Goal: Information Seeking & Learning: Learn about a topic

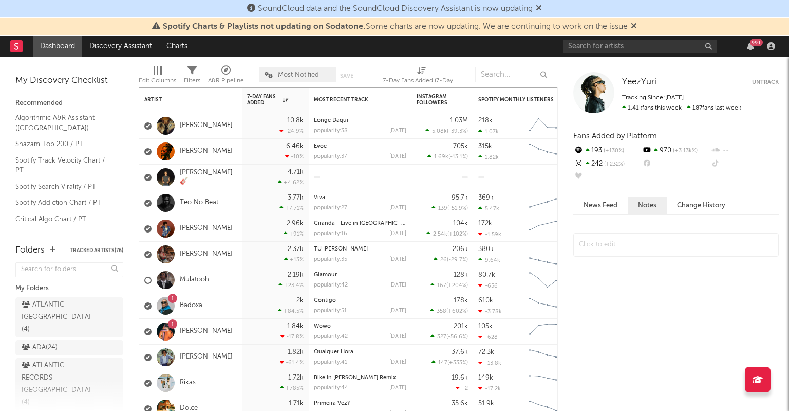
click at [303, 47] on nav "Dashboard Discovery Assistant Charts 99 +" at bounding box center [394, 46] width 789 height 21
click at [643, 44] on input "text" at bounding box center [640, 46] width 154 height 13
click at [751, 48] on icon "button" at bounding box center [750, 46] width 7 height 8
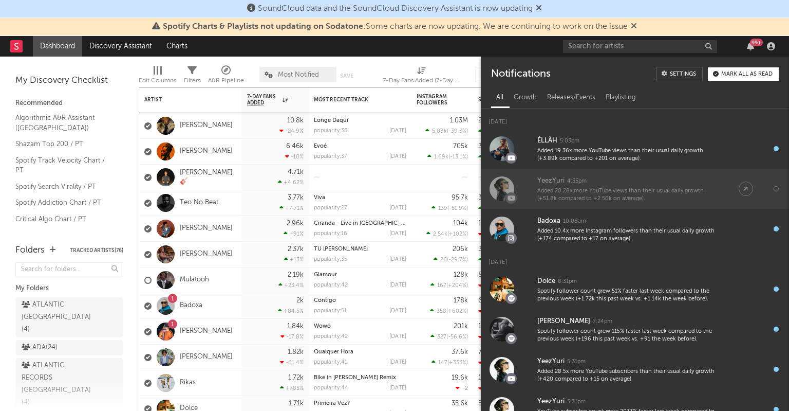
click at [592, 182] on div "YeezYuri 4:35pm" at bounding box center [627, 181] width 181 height 12
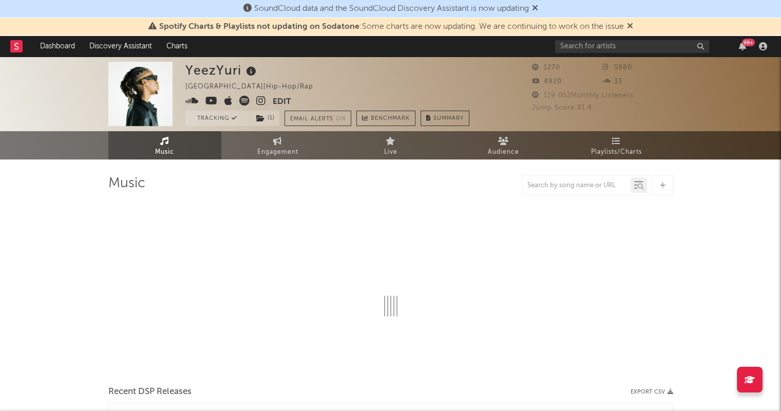
select select "1w"
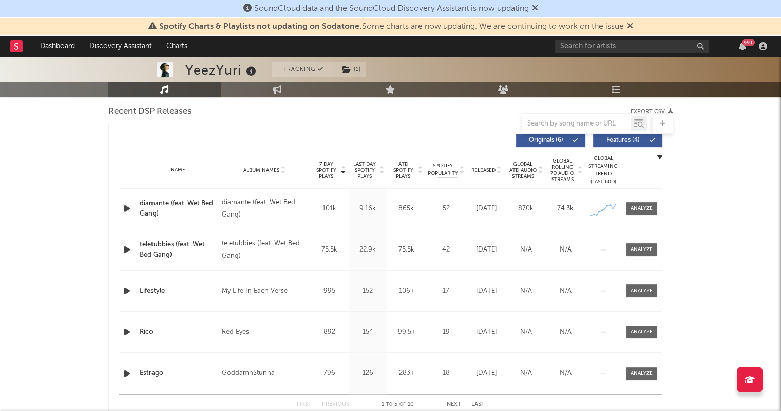
scroll to position [318, 0]
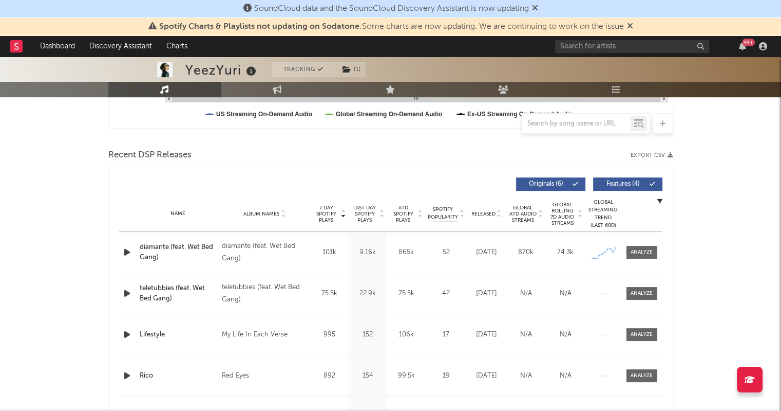
click at [367, 215] on span "Last Day Spotify Plays" at bounding box center [364, 213] width 27 height 18
click at [336, 213] on span "7 Day Spotify Plays" at bounding box center [326, 213] width 27 height 18
click at [366, 214] on span "Last Day Spotify Plays" at bounding box center [364, 213] width 27 height 18
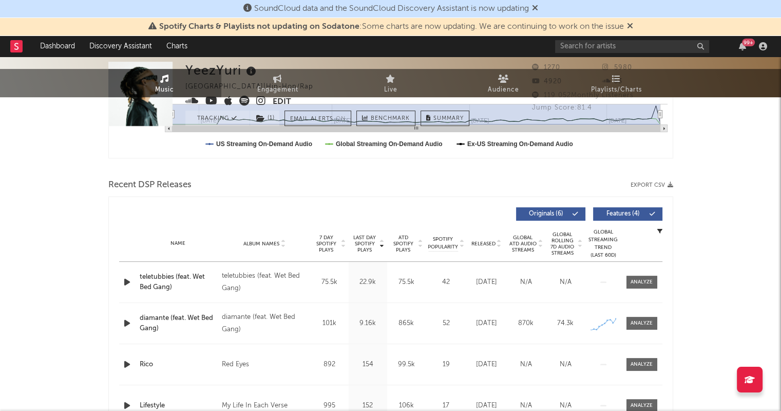
scroll to position [0, 0]
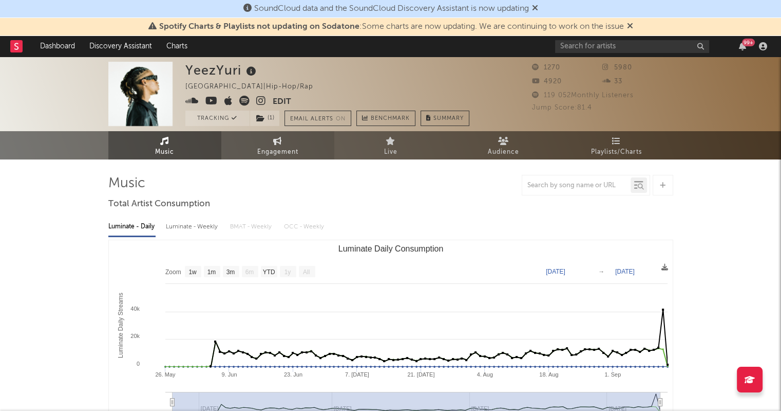
click at [265, 141] on link "Engagement" at bounding box center [277, 145] width 113 height 28
select select "1w"
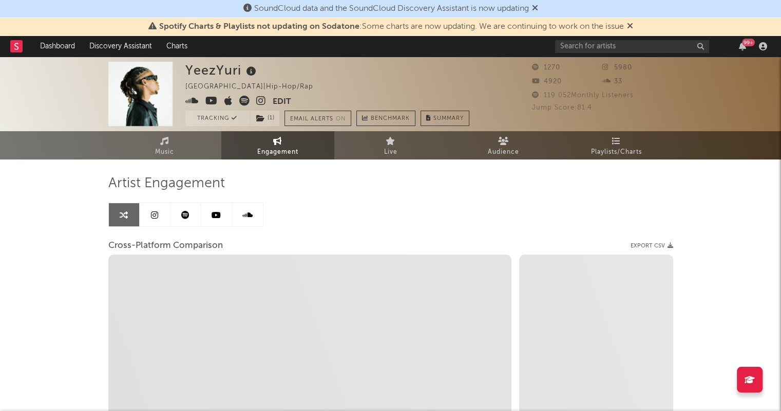
select select "1m"
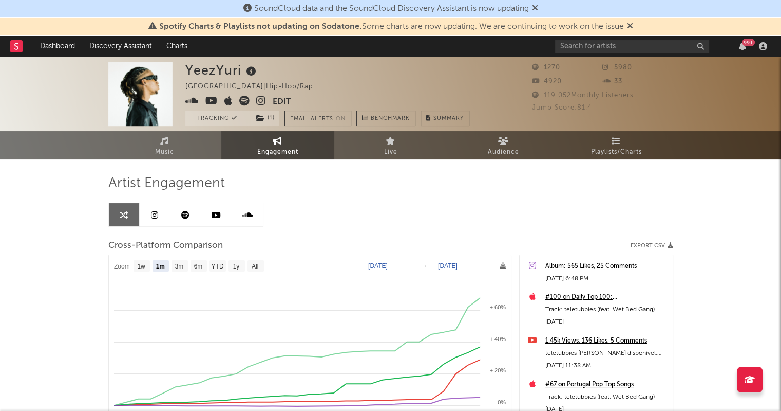
click at [158, 217] on icon at bounding box center [154, 215] width 7 height 8
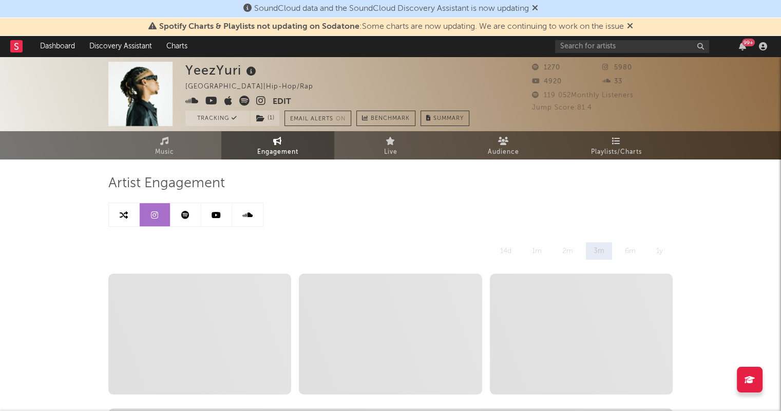
select select "6m"
click at [632, 28] on icon at bounding box center [630, 26] width 6 height 8
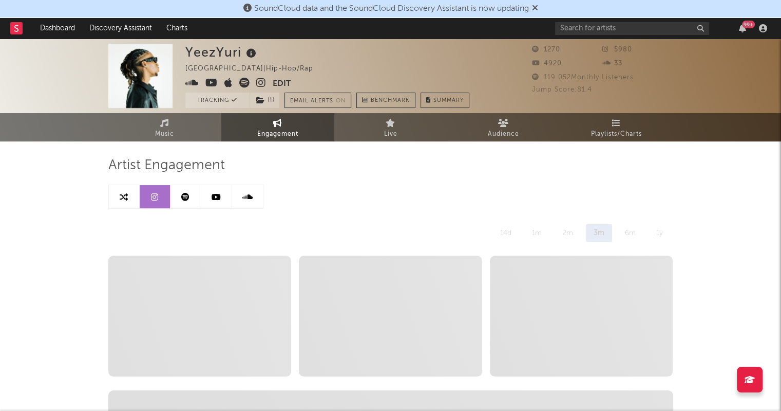
click at [535, 6] on span "SoundCloud data and the SoundCloud Discovery Assistant is now updating" at bounding box center [391, 9] width 295 height 12
click at [538, 9] on icon at bounding box center [535, 8] width 6 height 8
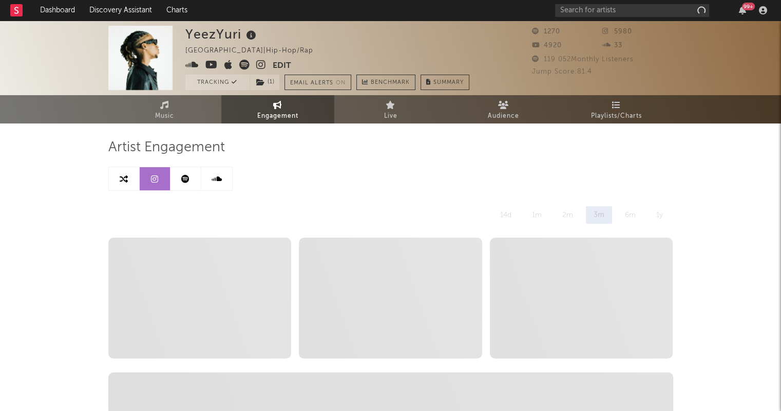
select select "6m"
click at [188, 176] on icon at bounding box center [185, 179] width 8 height 8
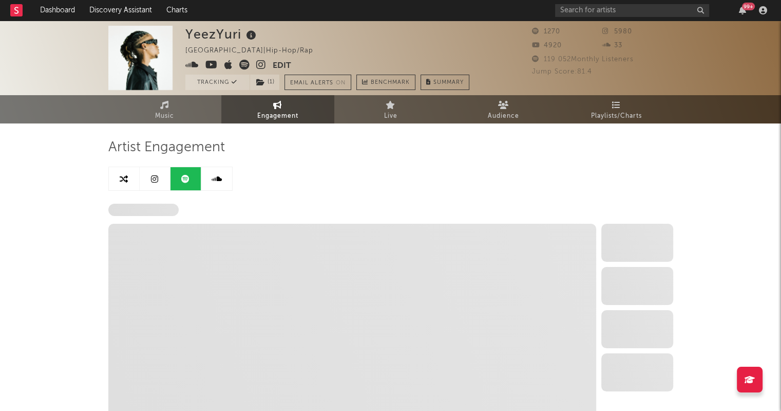
select select "6m"
select select "1w"
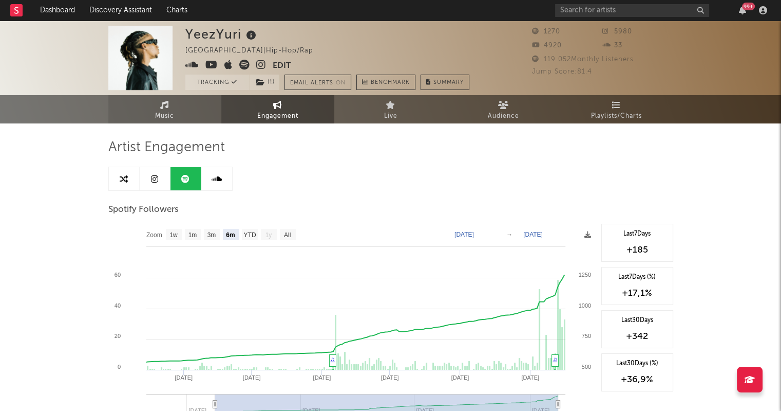
click at [191, 103] on link "Music" at bounding box center [164, 109] width 113 height 28
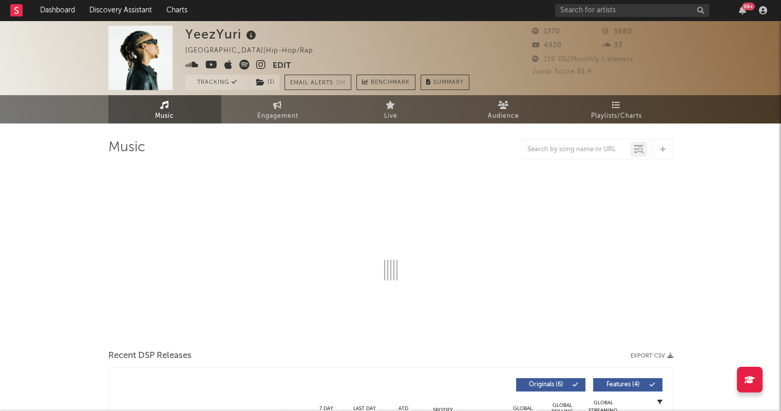
select select "1w"
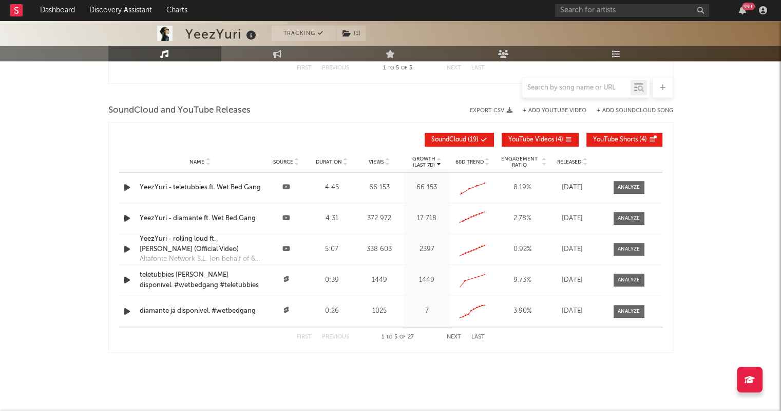
scroll to position [914, 0]
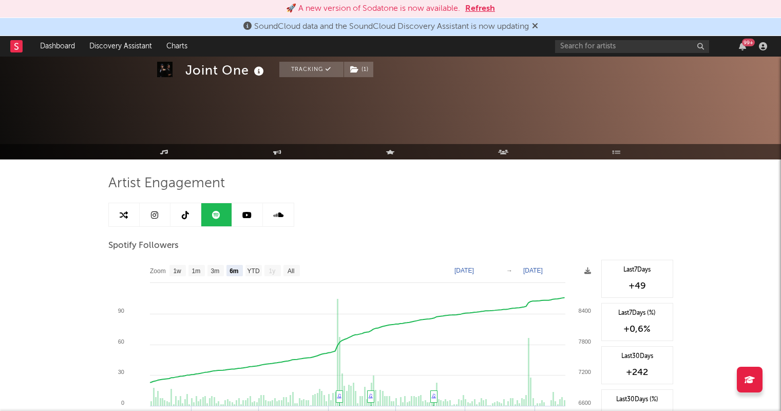
select select "6m"
select select "1w"
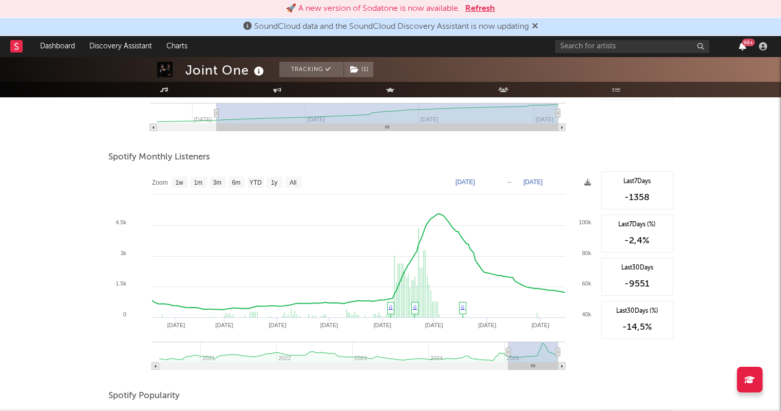
click at [741, 49] on icon "button" at bounding box center [742, 46] width 7 height 8
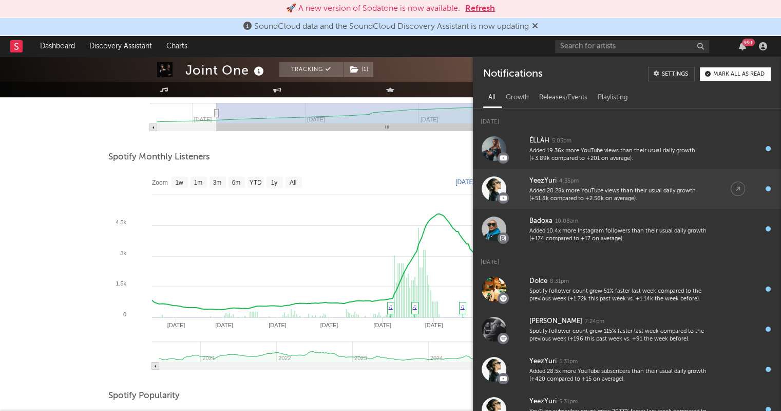
scroll to position [0, 0]
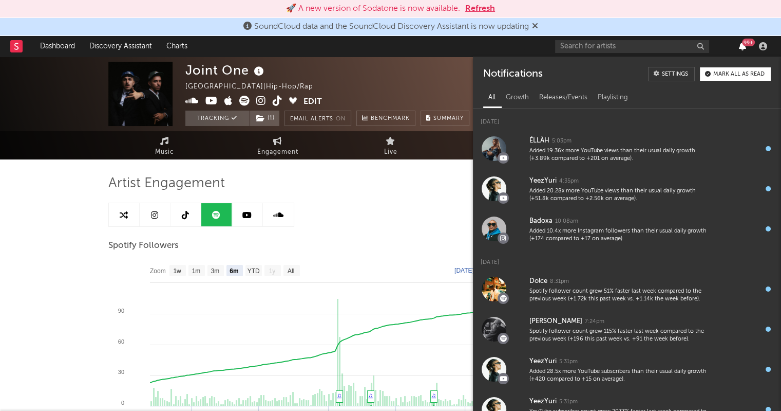
click at [744, 47] on icon "button" at bounding box center [742, 46] width 7 height 8
